Goal: Find specific page/section

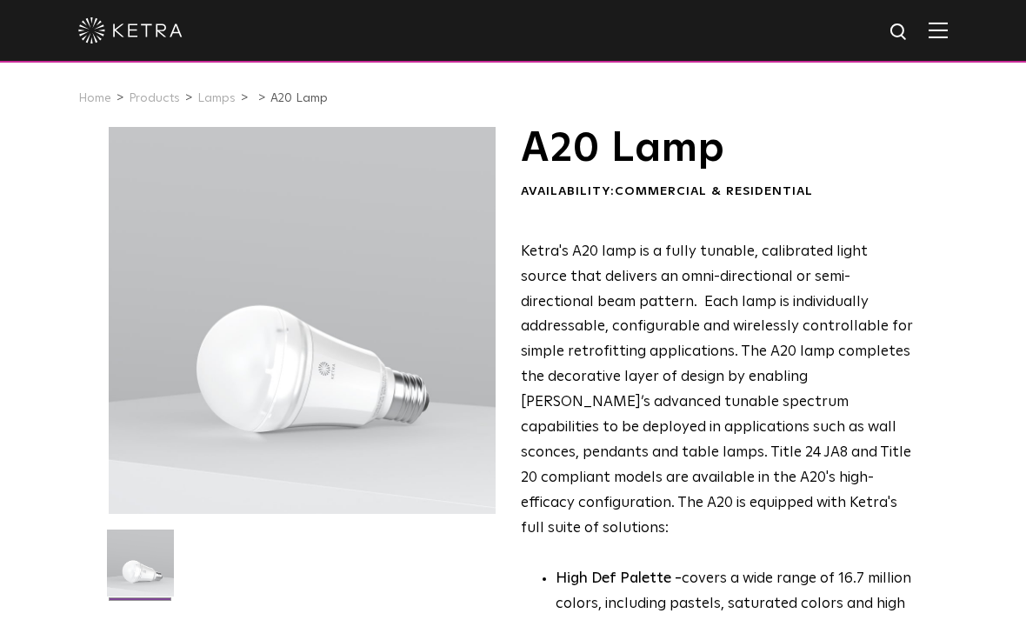
click at [902, 32] on img at bounding box center [900, 33] width 22 height 22
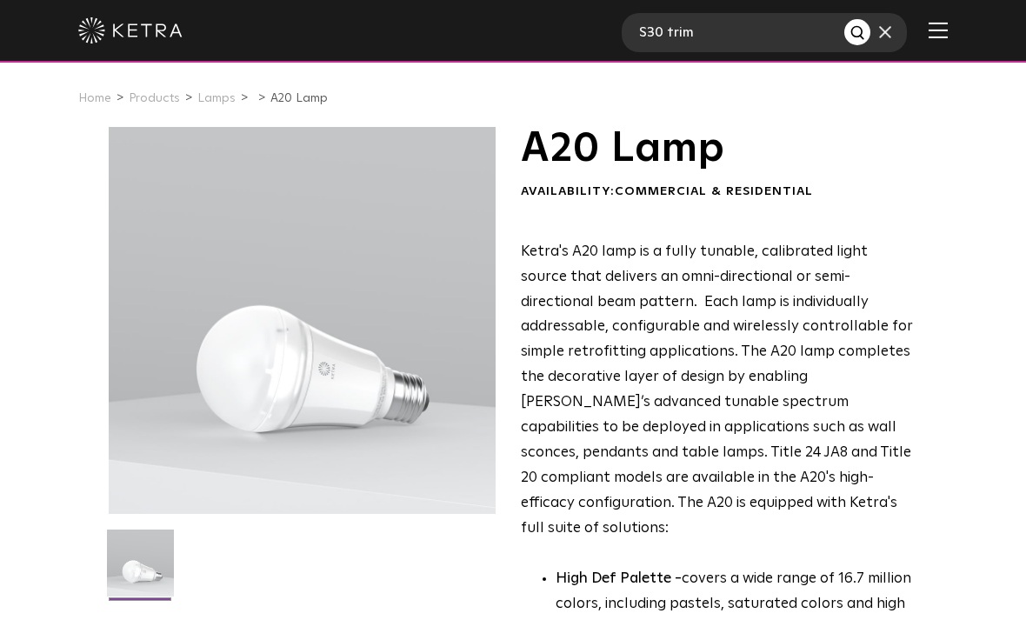
type input "S30 trim"
click at [857, 32] on button "Search" at bounding box center [857, 32] width 26 height 26
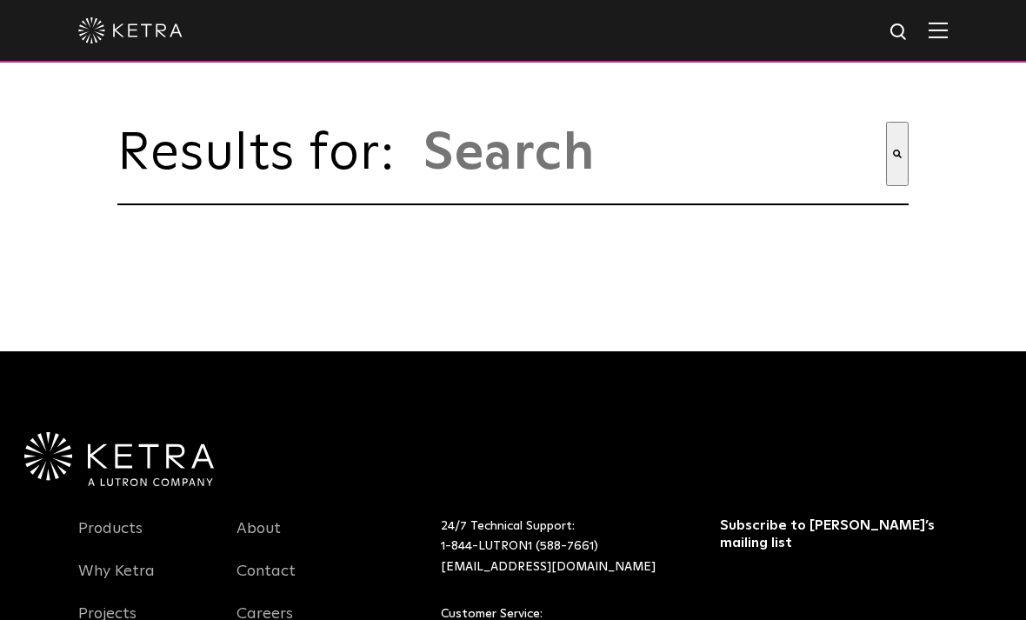
type input "s30 trim"
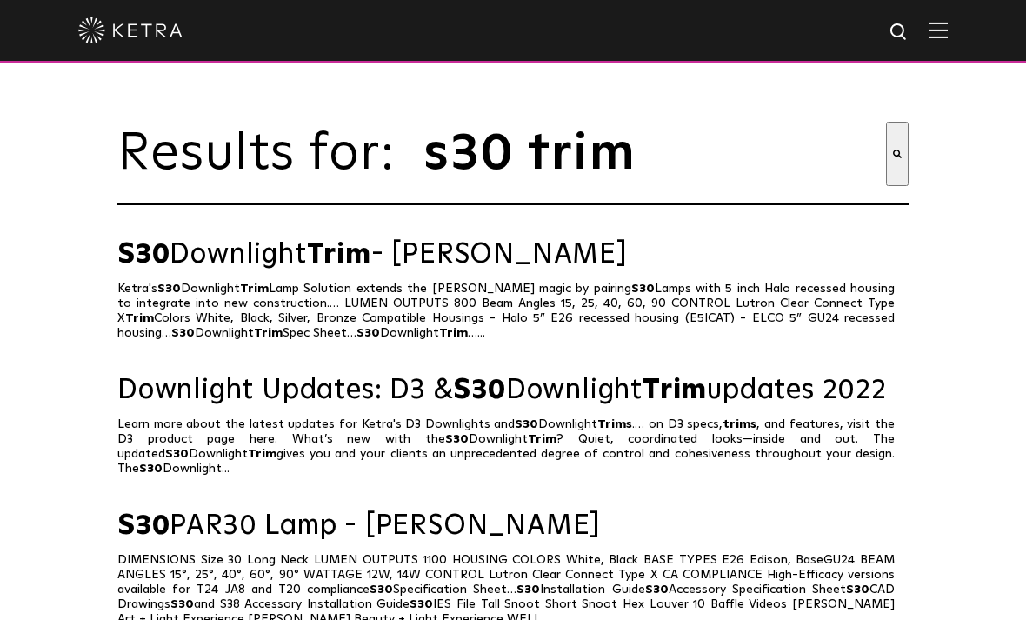
click at [160, 268] on span "S30" at bounding box center [143, 255] width 52 height 28
